Goal: Find specific fact: Find specific fact

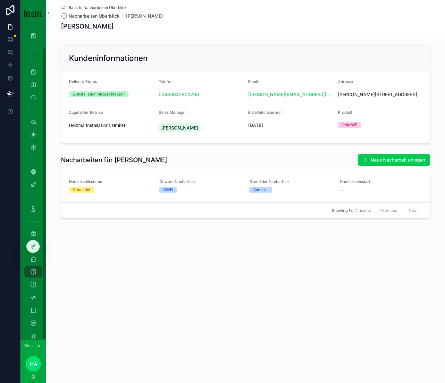
scroll to position [23, 0]
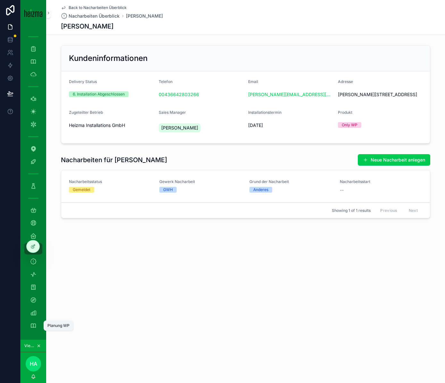
click at [33, 326] on icon "scrollable content" at bounding box center [33, 325] width 6 height 6
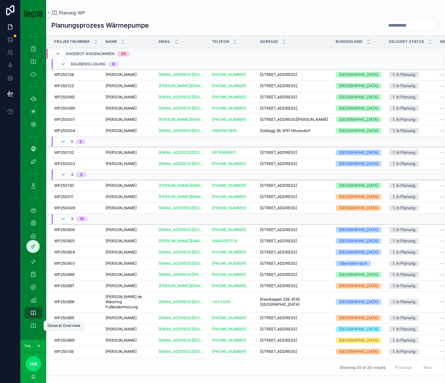
click at [36, 329] on div "General Overview" at bounding box center [33, 325] width 10 height 10
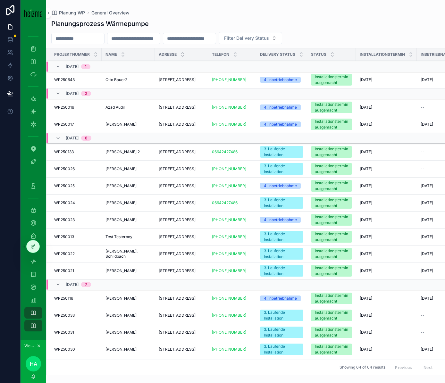
click at [235, 3] on div "Planung WP General Overview Planungsprozess Wärmepumpe Filter Delivery Status P…" at bounding box center [245, 187] width 399 height 375
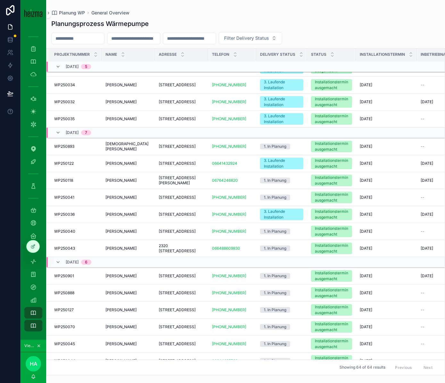
scroll to position [406, 0]
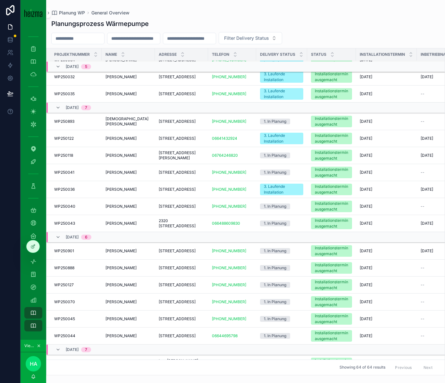
click at [78, 192] on div "WP250036 WP250036" at bounding box center [76, 189] width 44 height 5
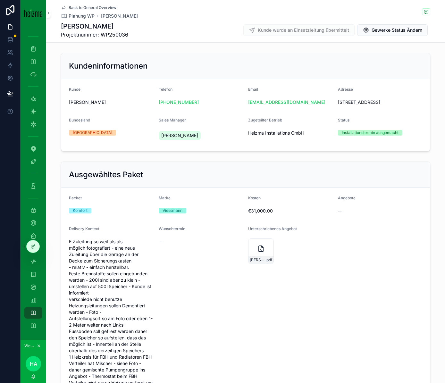
click at [117, 36] on span "Projektnummer: WP250036" at bounding box center [94, 35] width 67 height 8
copy span "WP250036"
